Goal: Task Accomplishment & Management: Manage account settings

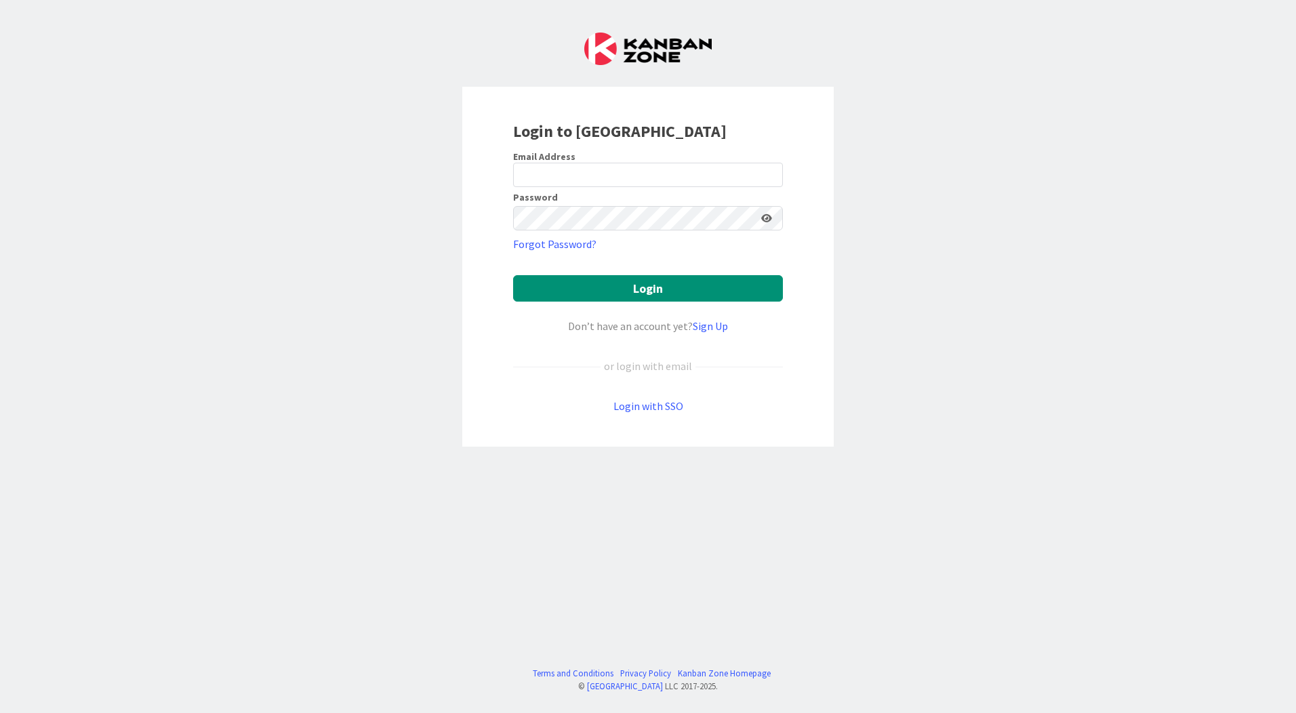
click at [610, 189] on form "Email Address Password Forgot Password? Login Don’t have an account yet? Sign U…" at bounding box center [648, 283] width 270 height 264
click at [612, 171] on input "email" at bounding box center [648, 175] width 270 height 24
type input "[EMAIL_ADDRESS][PERSON_NAME][DOMAIN_NAME]"
click at [513, 275] on button "Login" at bounding box center [648, 288] width 270 height 26
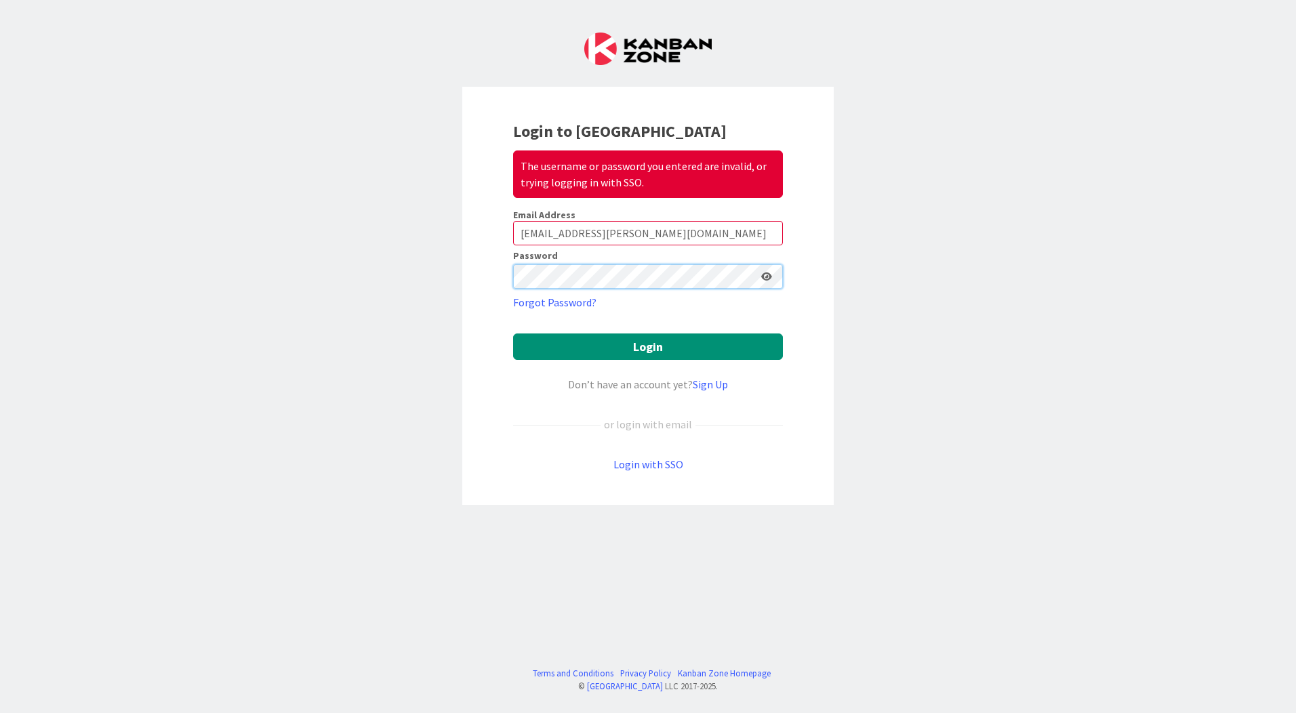
click at [492, 270] on div "Login to Kanban Zone The username or password you entered are invalid, or tryin…" at bounding box center [648, 296] width 372 height 418
click at [513, 334] on button "Login" at bounding box center [648, 347] width 270 height 26
click at [500, 279] on div "Login to Kanban Zone The username or password you entered are invalid, or tryin…" at bounding box center [648, 296] width 372 height 418
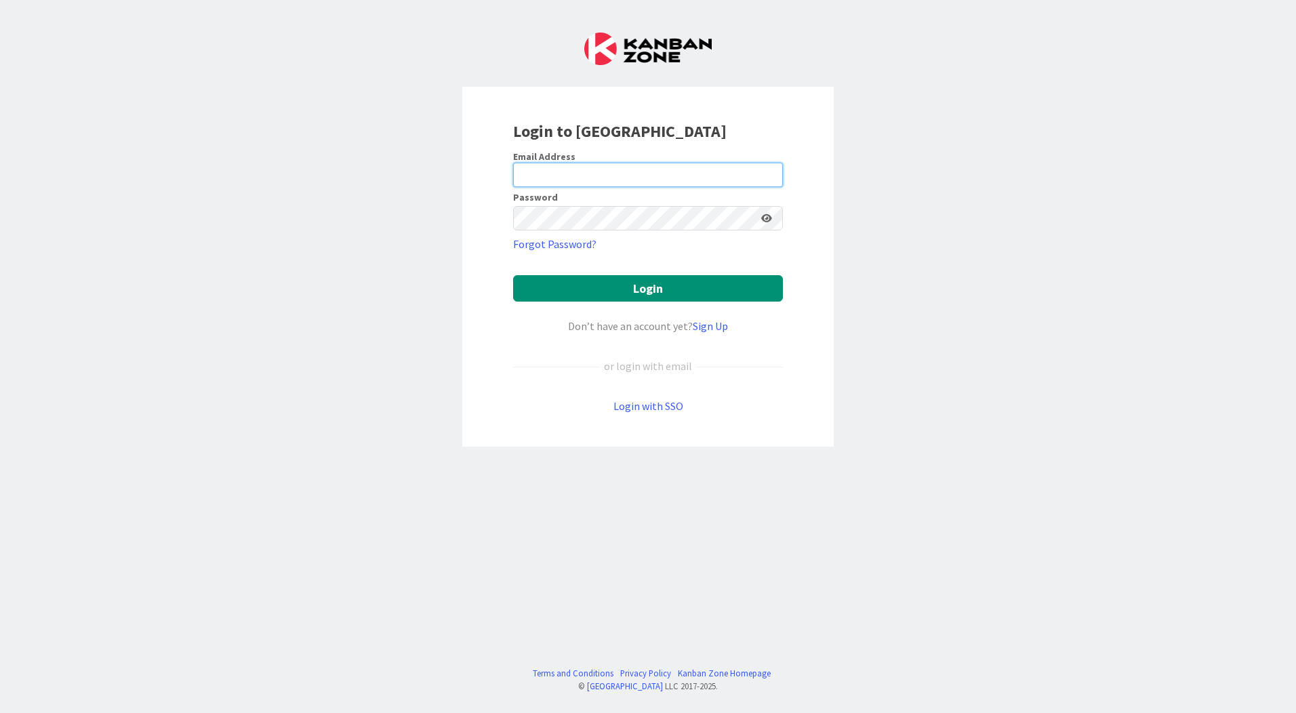
click at [602, 175] on input "email" at bounding box center [648, 175] width 270 height 24
type input "kmamurkar@huisman-nl.com"
click at [661, 182] on input "kmamurkar@huisman-nl.com" at bounding box center [644, 175] width 270 height 24
click at [509, 275] on button "Login" at bounding box center [644, 288] width 270 height 26
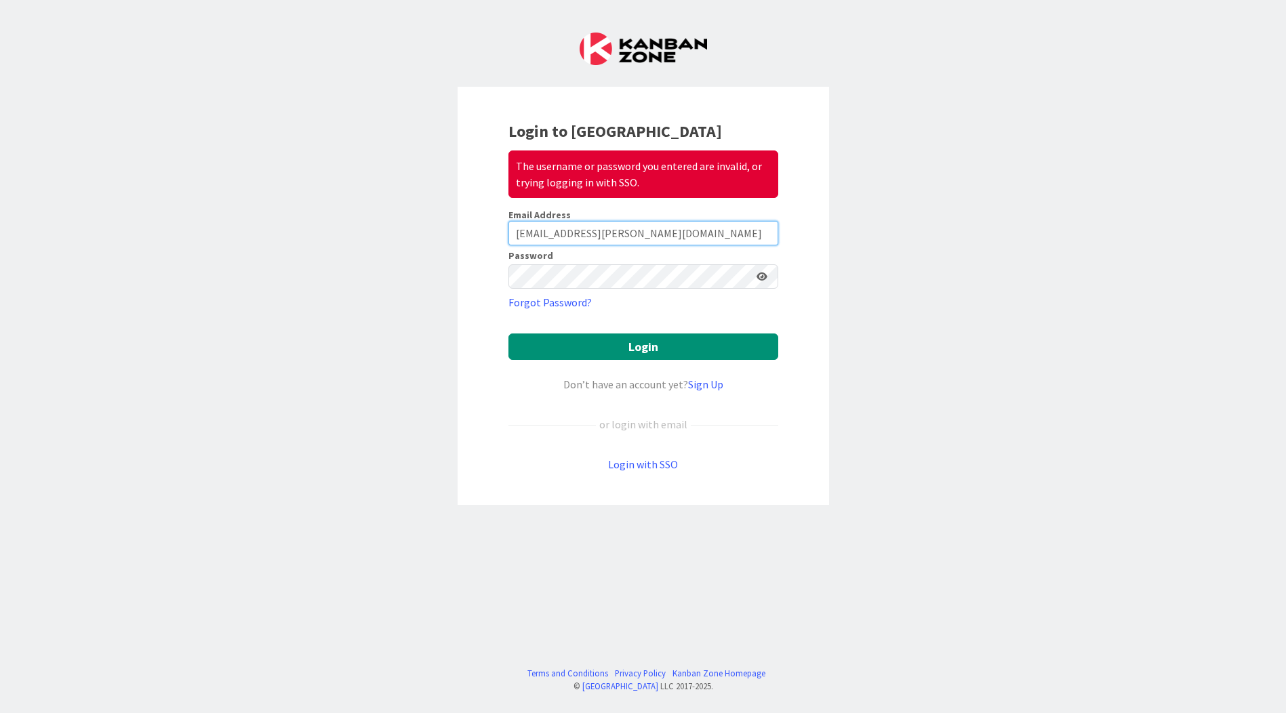
click at [678, 239] on input "kmamurkar@huisman-nl.com" at bounding box center [644, 233] width 270 height 24
click at [519, 232] on input "kmamurkar@huisman-nl.com" at bounding box center [644, 233] width 270 height 24
click at [678, 229] on input "kmamurkar@huisman-nl.com" at bounding box center [644, 233] width 270 height 24
drag, startPoint x: 601, startPoint y: 227, endPoint x: 484, endPoint y: 223, distance: 116.7
click at [484, 223] on div "Login to Kanban Zone The username or password you entered are invalid, or tryin…" at bounding box center [644, 296] width 372 height 418
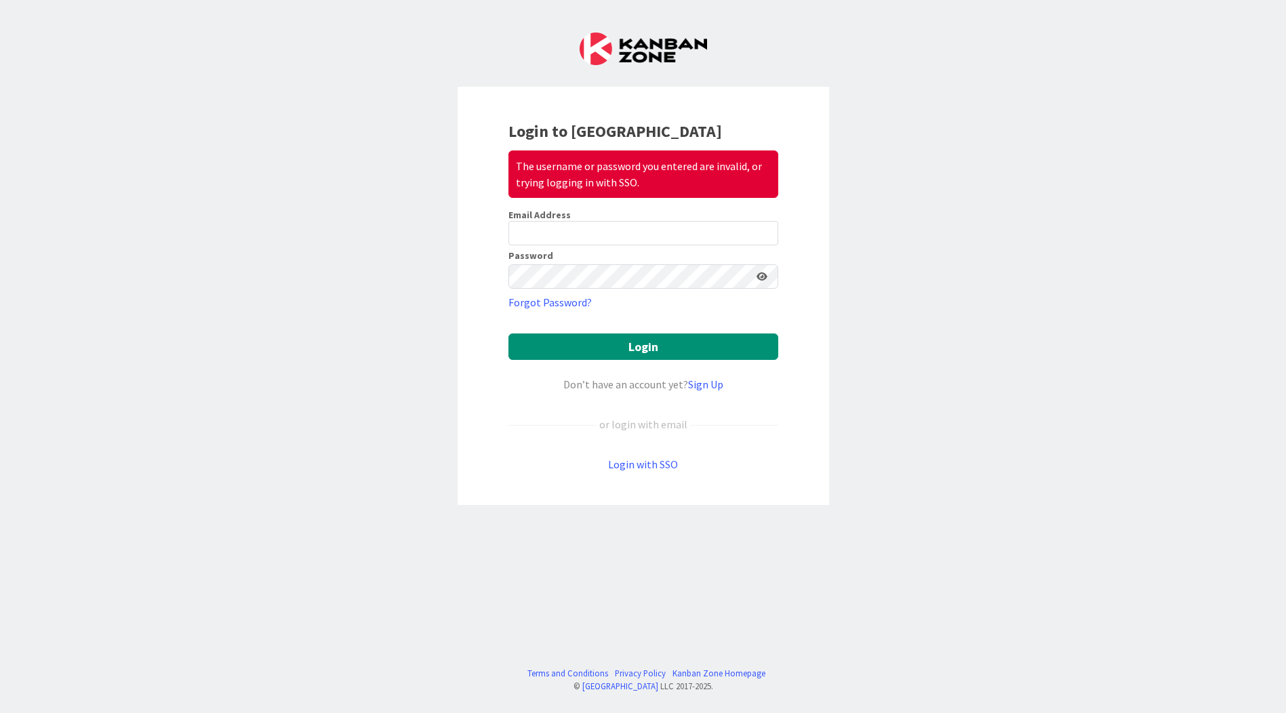
click at [503, 231] on div "Login to Kanban Zone The username or password you entered are invalid, or tryin…" at bounding box center [644, 296] width 372 height 418
click at [534, 231] on input "email" at bounding box center [644, 233] width 270 height 24
click at [530, 232] on input "email" at bounding box center [644, 233] width 270 height 24
type input "kmamurkar7@gmail.com"
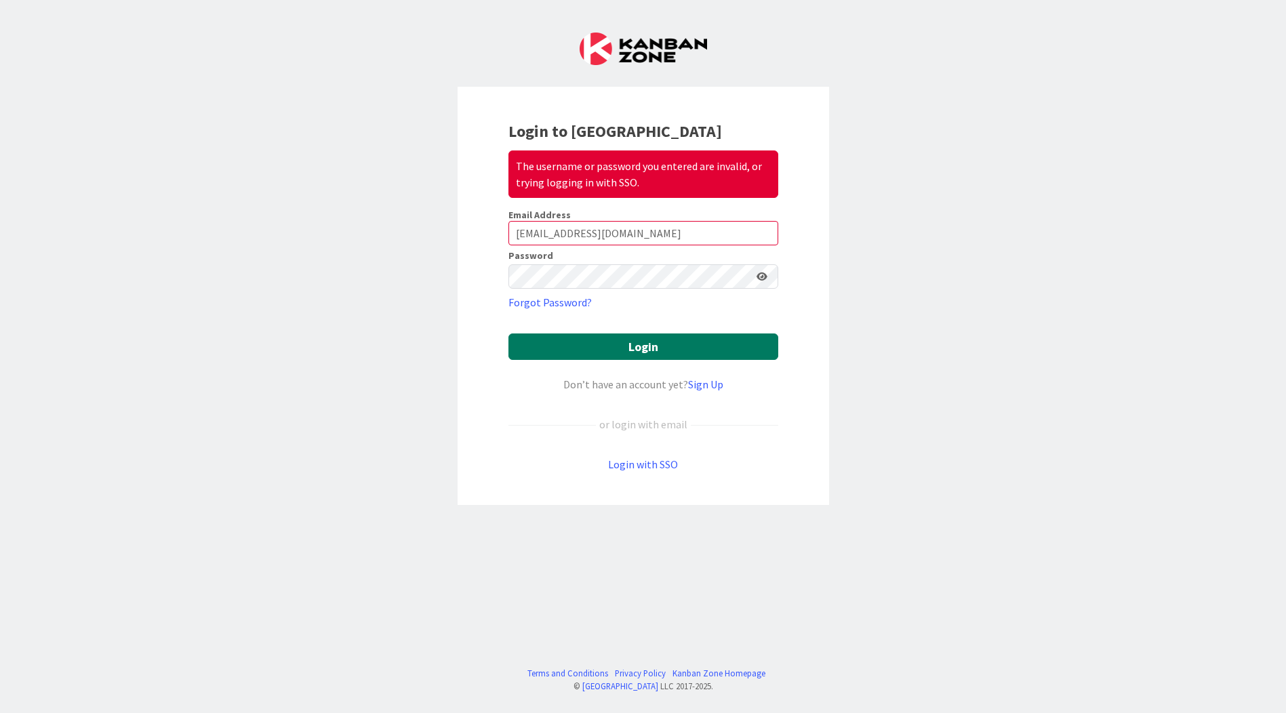
click at [611, 346] on button "Login" at bounding box center [644, 347] width 270 height 26
click at [653, 349] on button "Login" at bounding box center [644, 347] width 270 height 26
click at [624, 328] on form "Email Address kmamurkar7@gmail.com Password Forgot Password? Login Don’t have a…" at bounding box center [644, 341] width 270 height 264
click at [651, 340] on button "Login" at bounding box center [644, 347] width 270 height 26
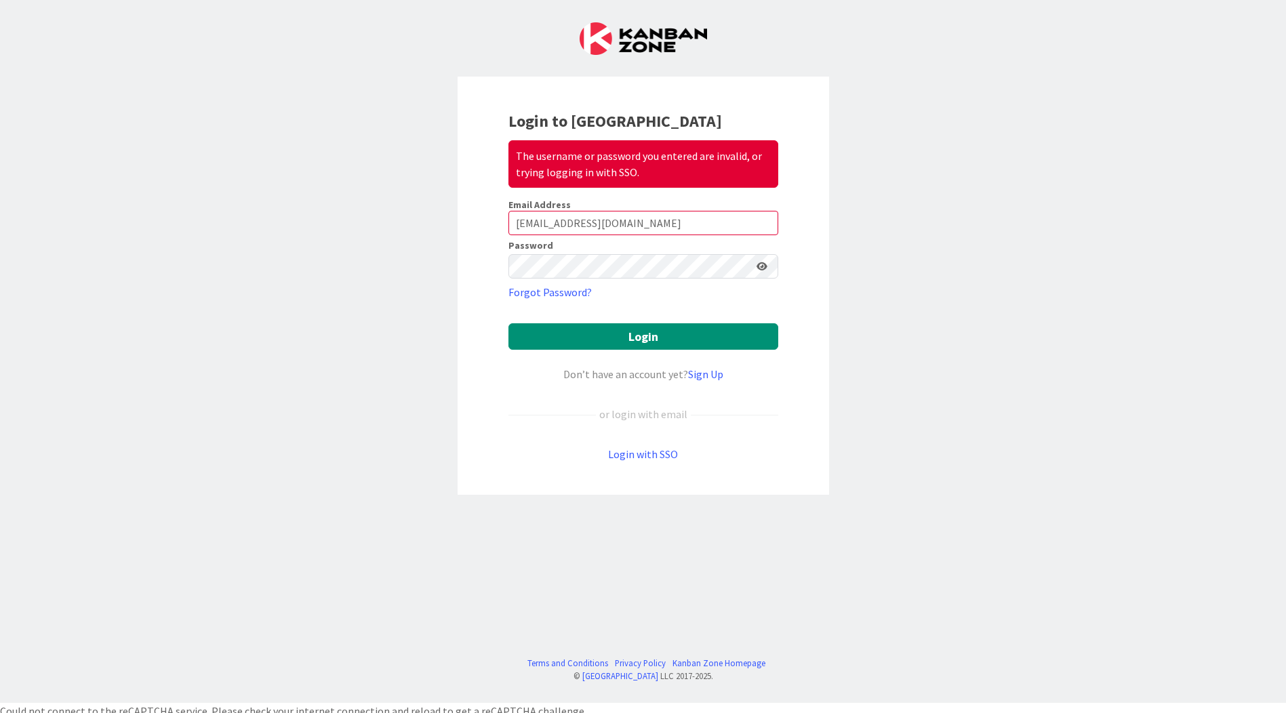
scroll to position [16, 0]
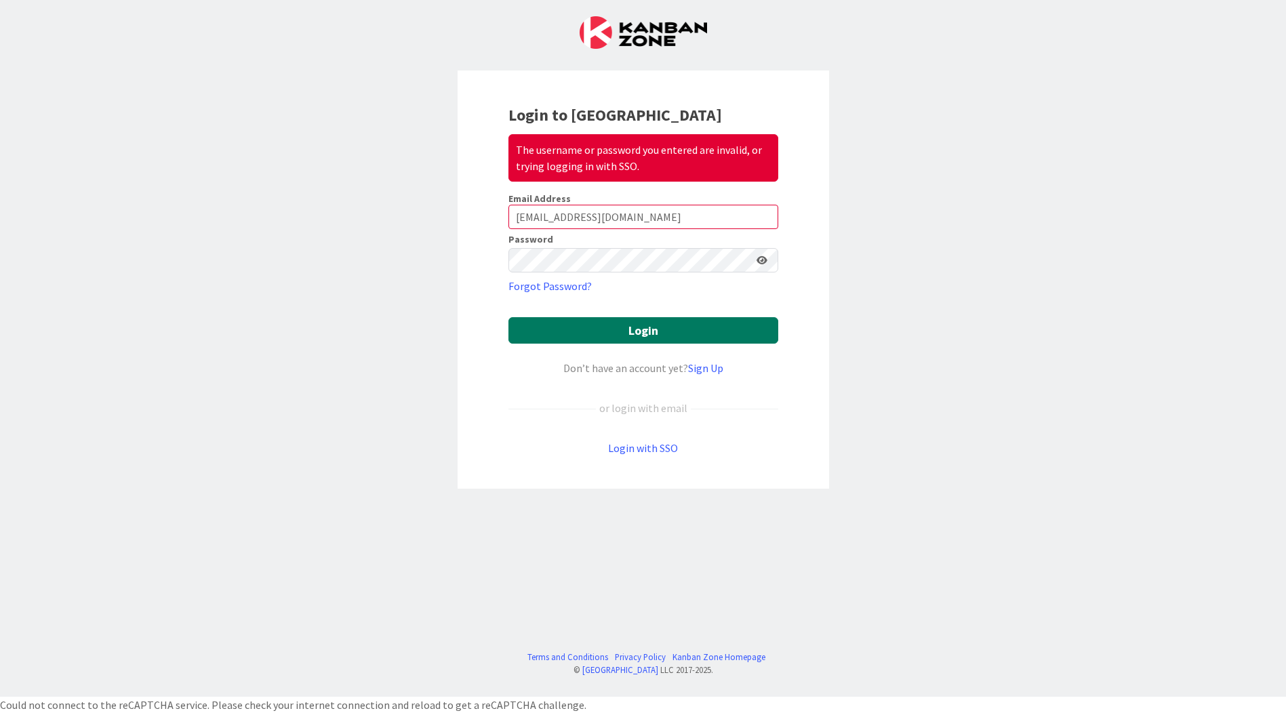
click at [611, 325] on button "Login" at bounding box center [644, 330] width 270 height 26
click at [635, 327] on button "Login" at bounding box center [644, 330] width 270 height 26
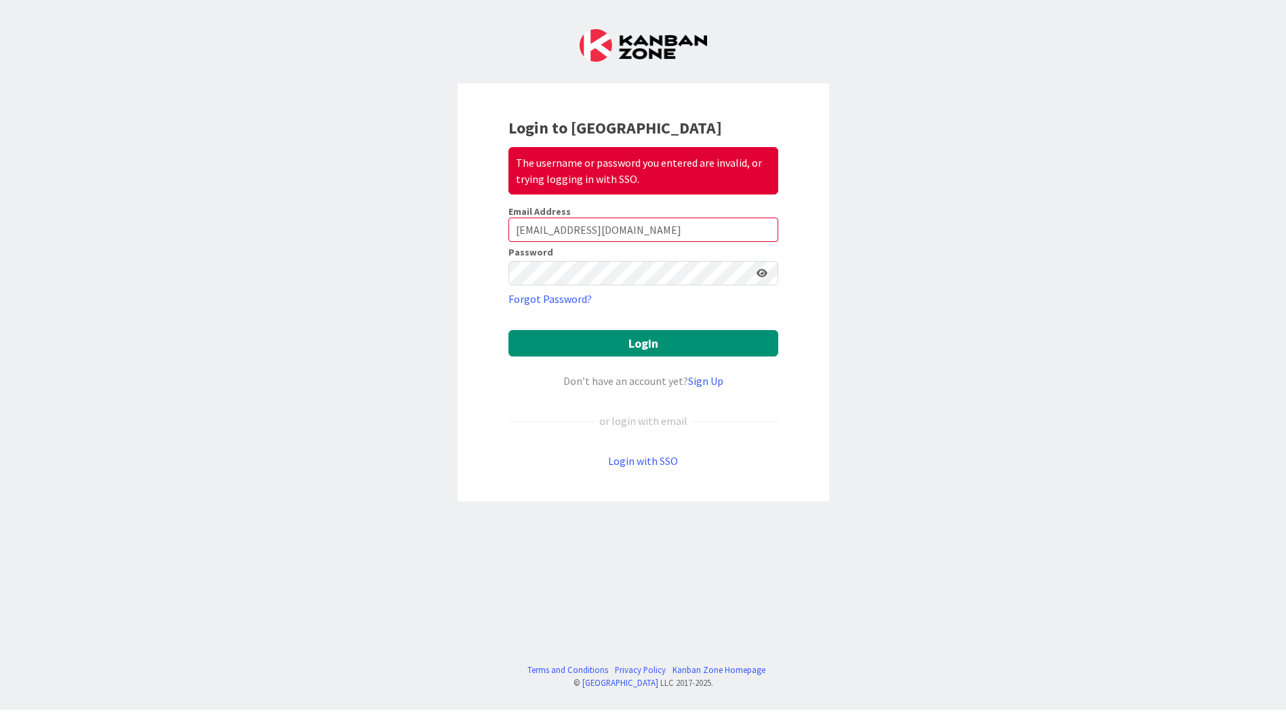
scroll to position [0, 0]
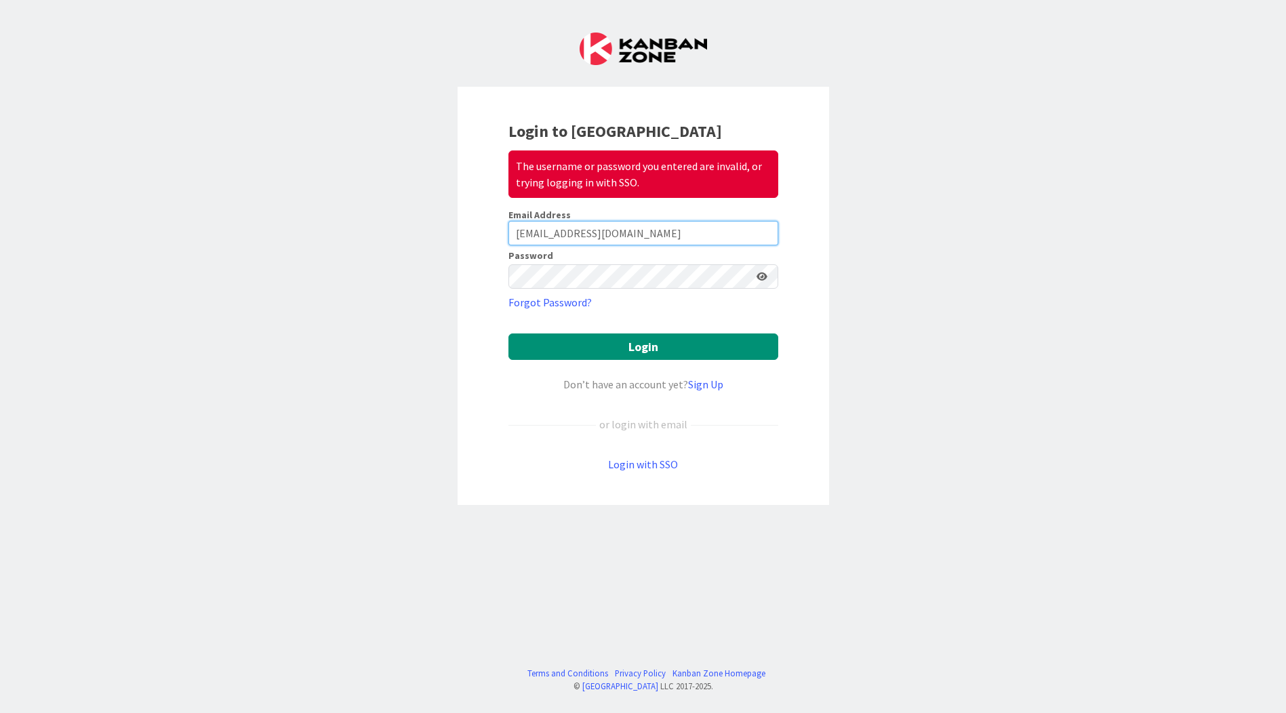
click at [649, 242] on input "kmamurkar7@gmail.com" at bounding box center [644, 233] width 270 height 24
drag, startPoint x: 606, startPoint y: 234, endPoint x: 467, endPoint y: 233, distance: 138.3
click at [467, 233] on div "Login to Kanban Zone The username or password you entered are invalid, or tryin…" at bounding box center [644, 296] width 372 height 418
click at [451, 275] on div "Login to Kanban Zone The username or password you entered are invalid, or tryin…" at bounding box center [643, 356] width 1286 height 713
click at [928, 182] on div "Login to Kanban Zone The username or password you entered are invalid, or tryin…" at bounding box center [643, 356] width 1286 height 713
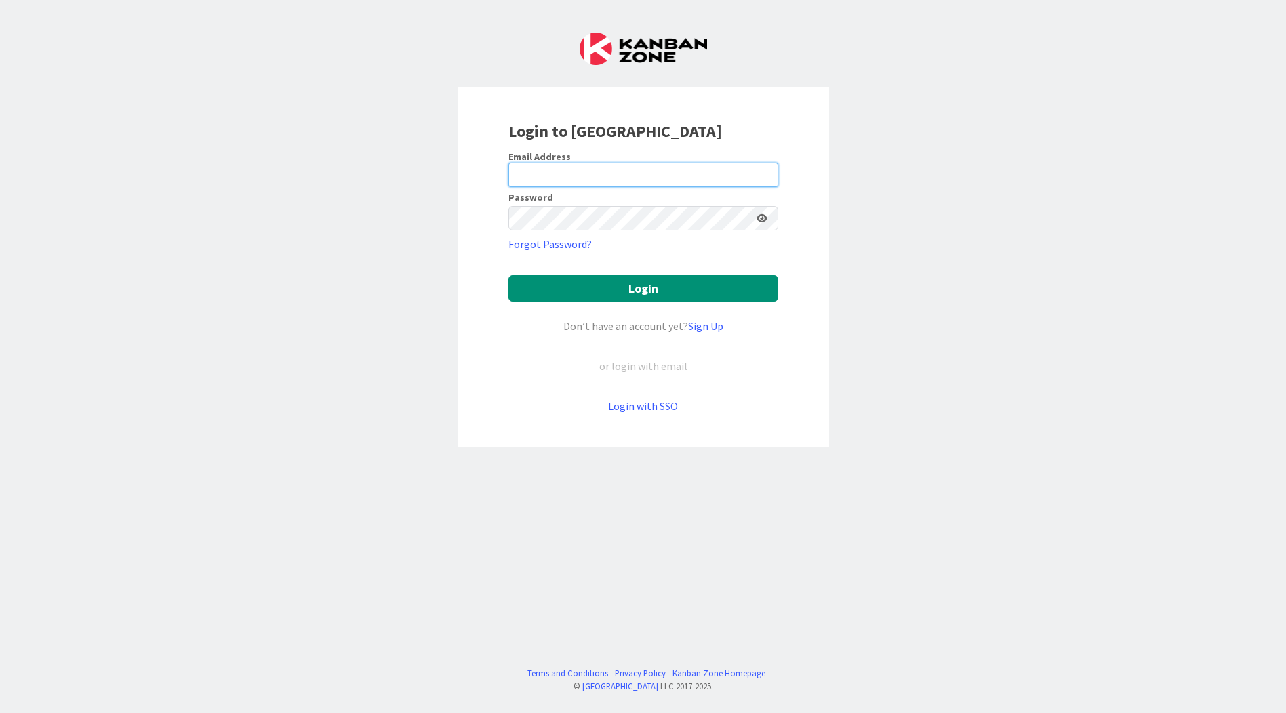
click at [688, 167] on input "email" at bounding box center [644, 175] width 270 height 24
